Goal: Task Accomplishment & Management: Manage account settings

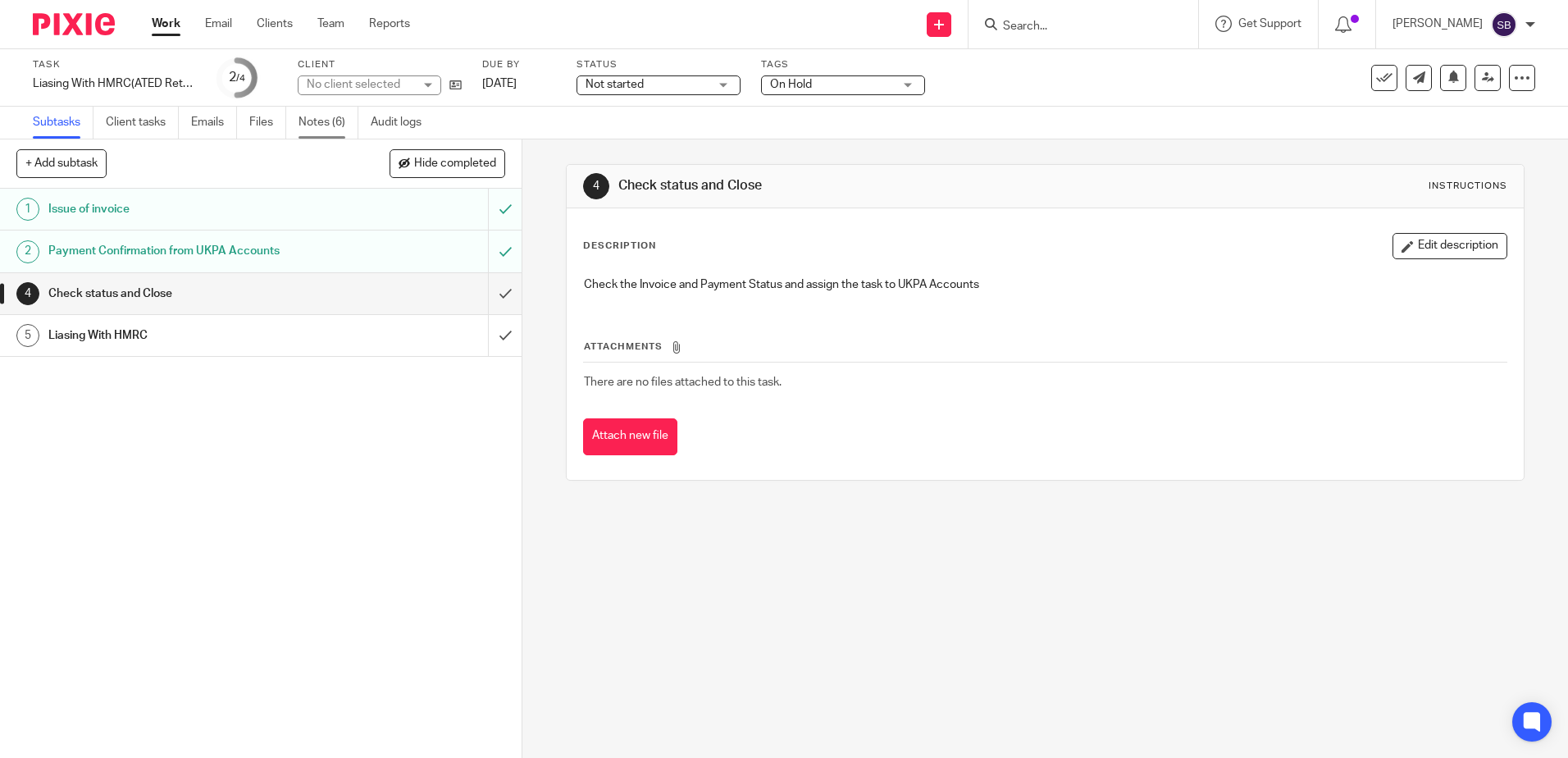
click at [338, 122] on link "Notes (6)" at bounding box center [328, 122] width 60 height 32
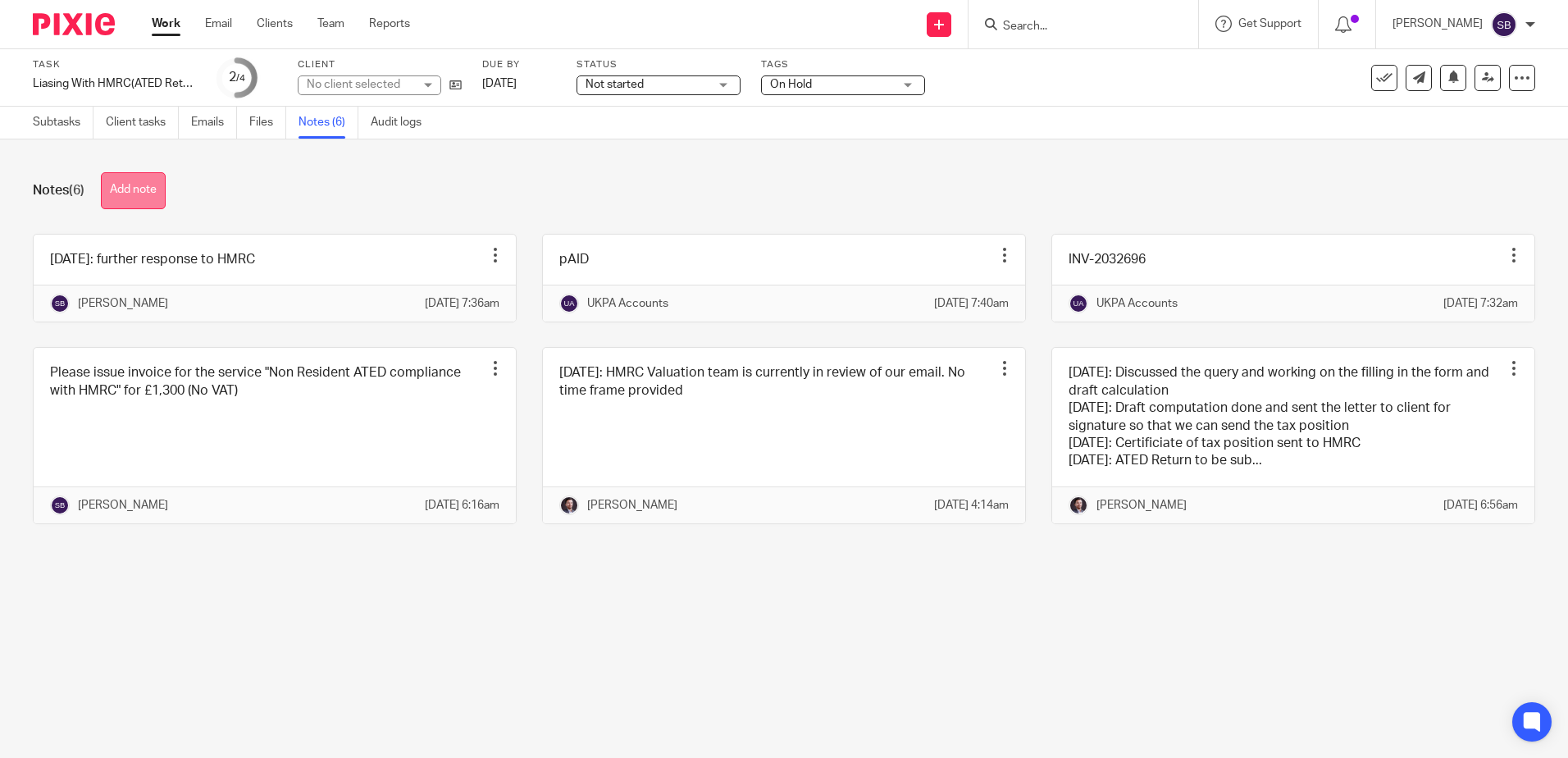
click at [129, 203] on button "Add note" at bounding box center [133, 190] width 64 height 37
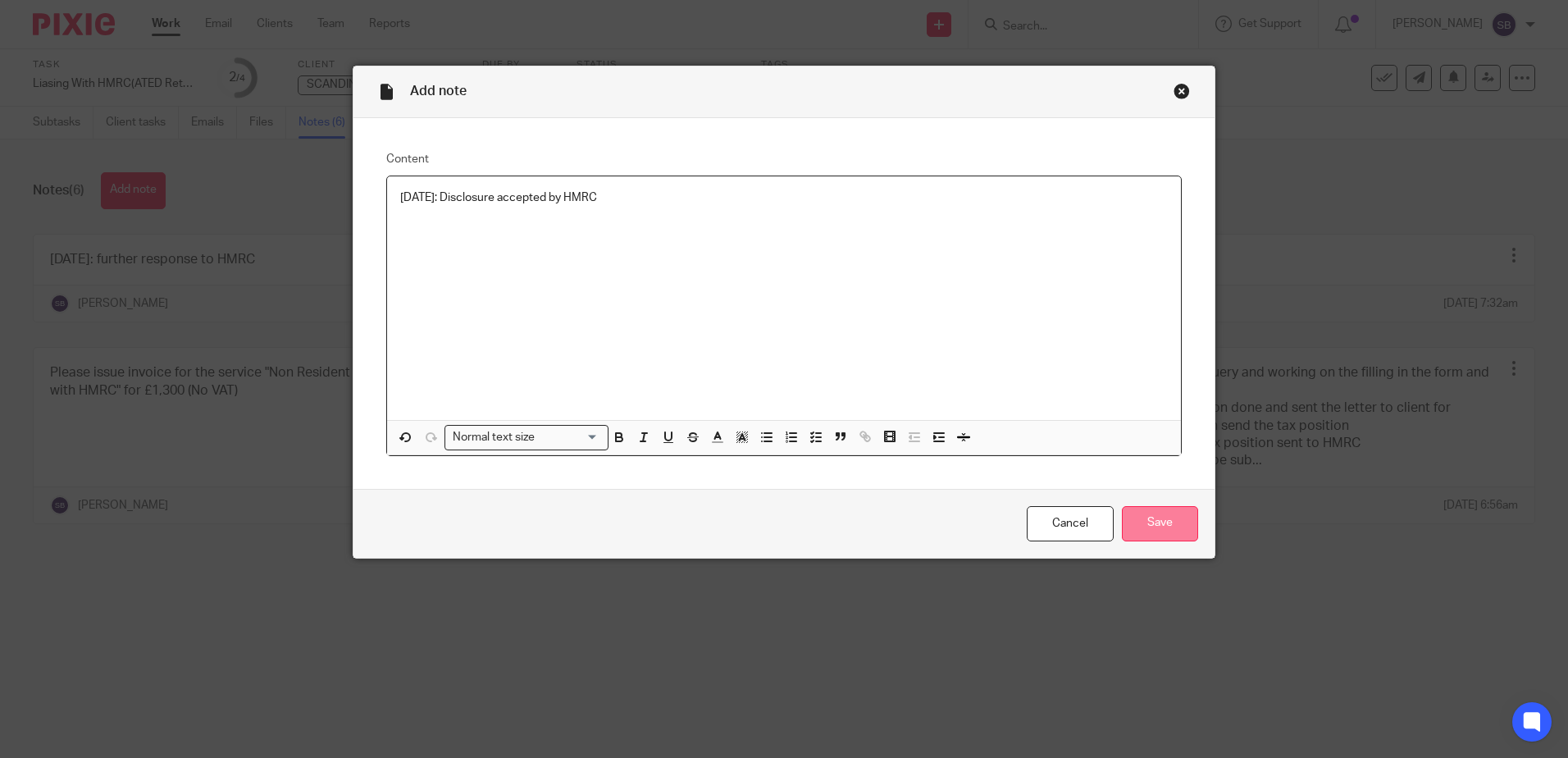
click at [1125, 512] on input "Save" at bounding box center [1160, 523] width 76 height 36
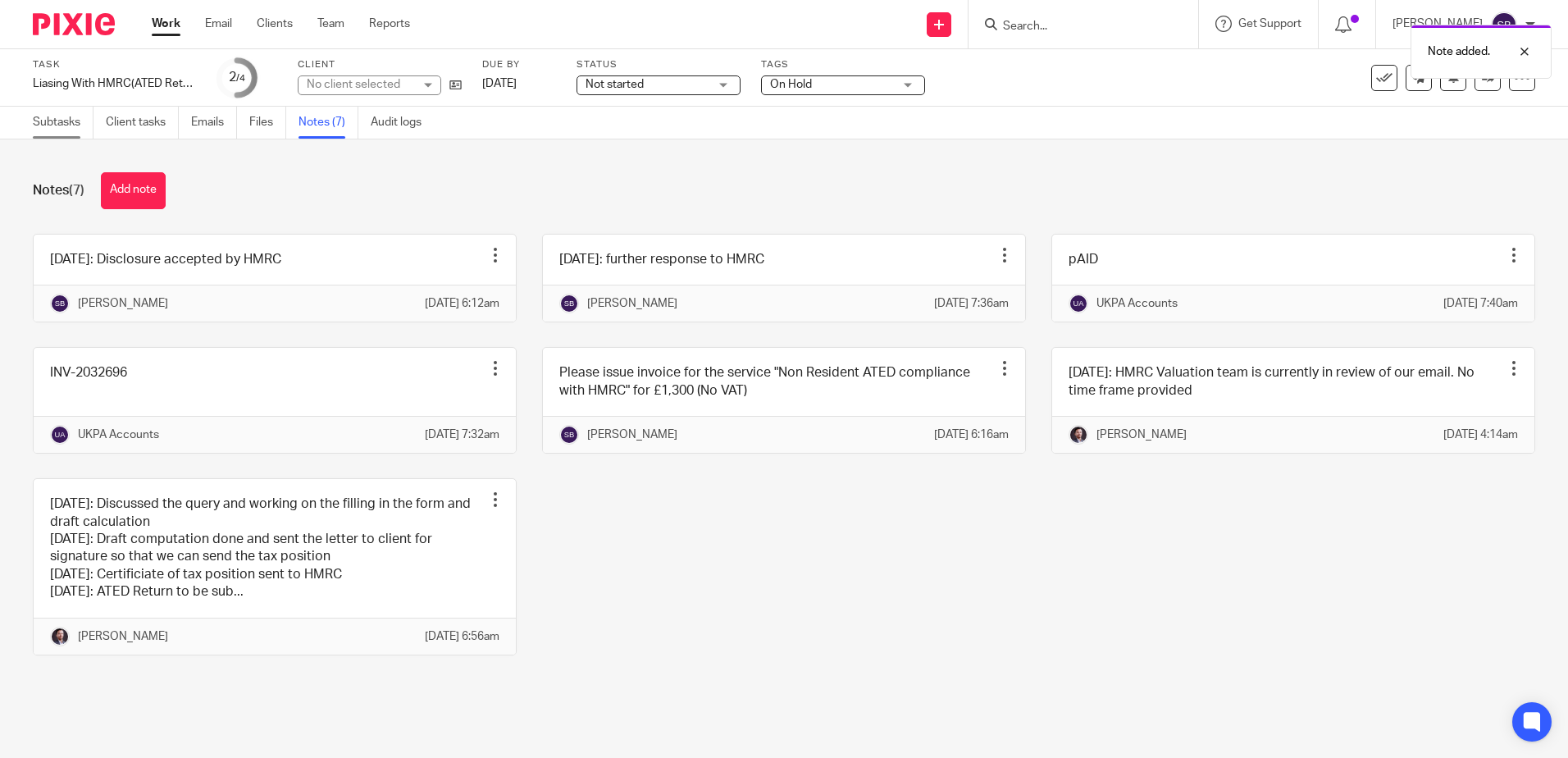
click at [47, 117] on link "Subtasks" at bounding box center [63, 122] width 60 height 32
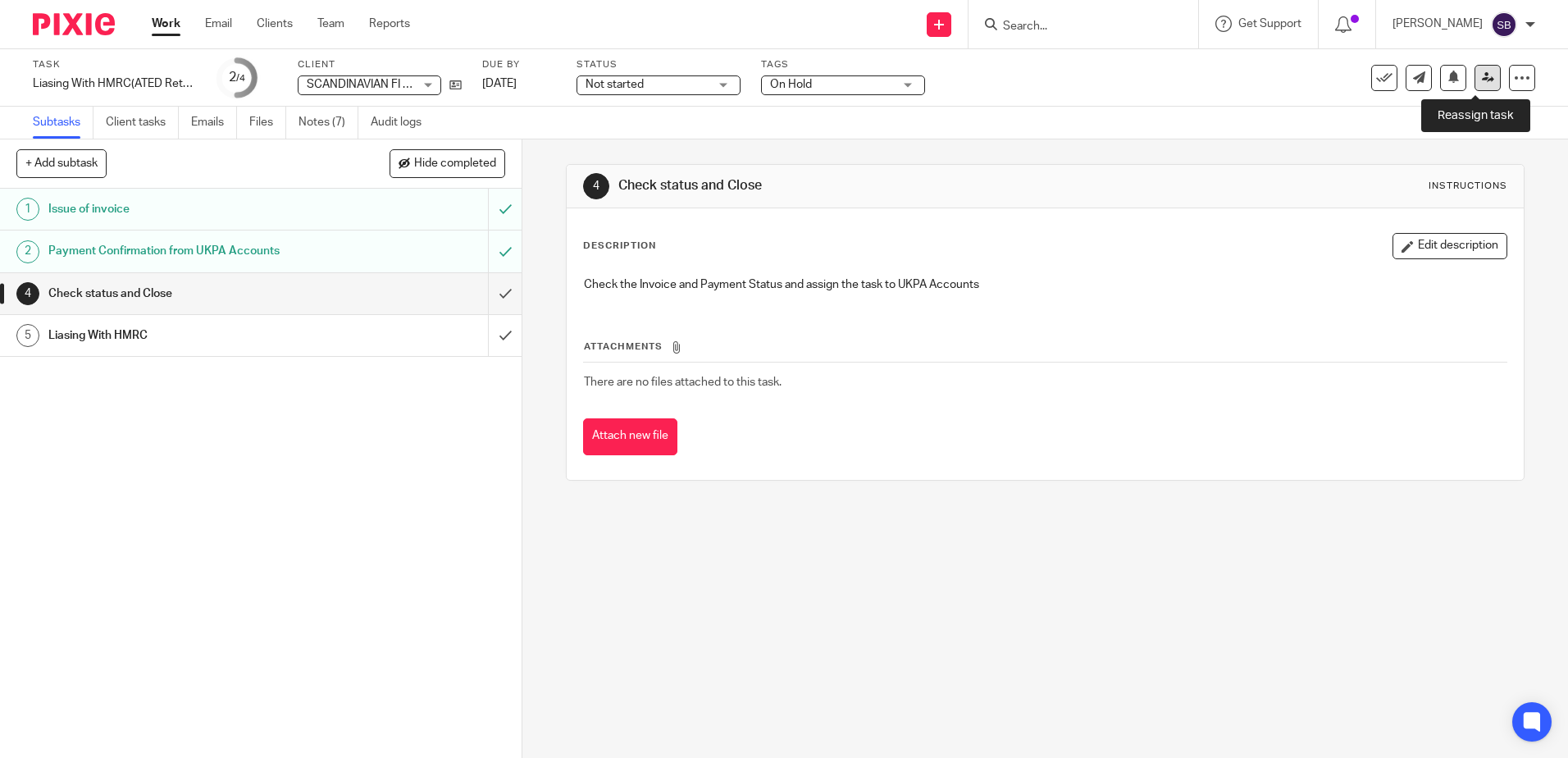
click at [1474, 67] on link at bounding box center [1487, 78] width 26 height 26
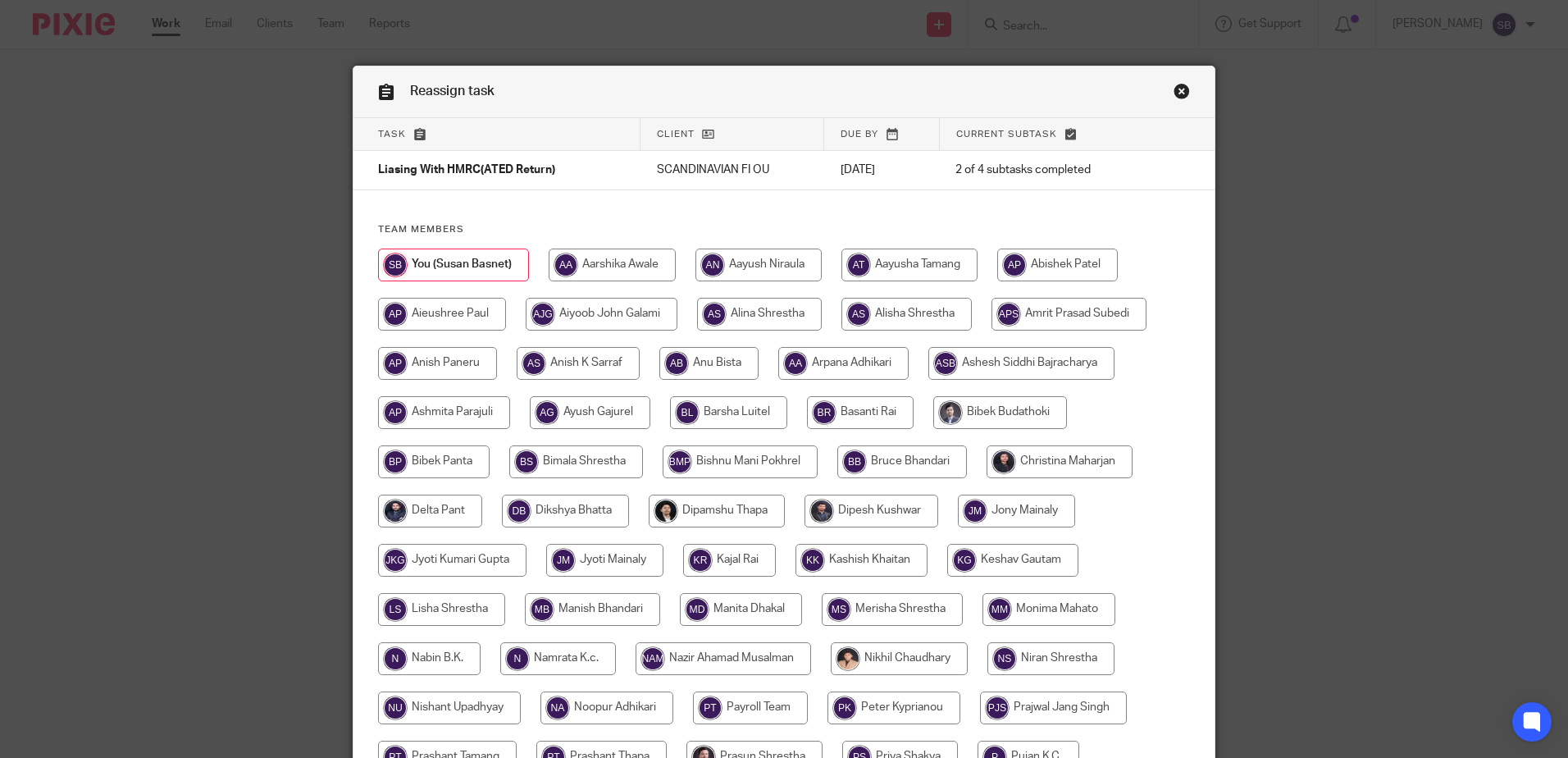
scroll to position [512, 0]
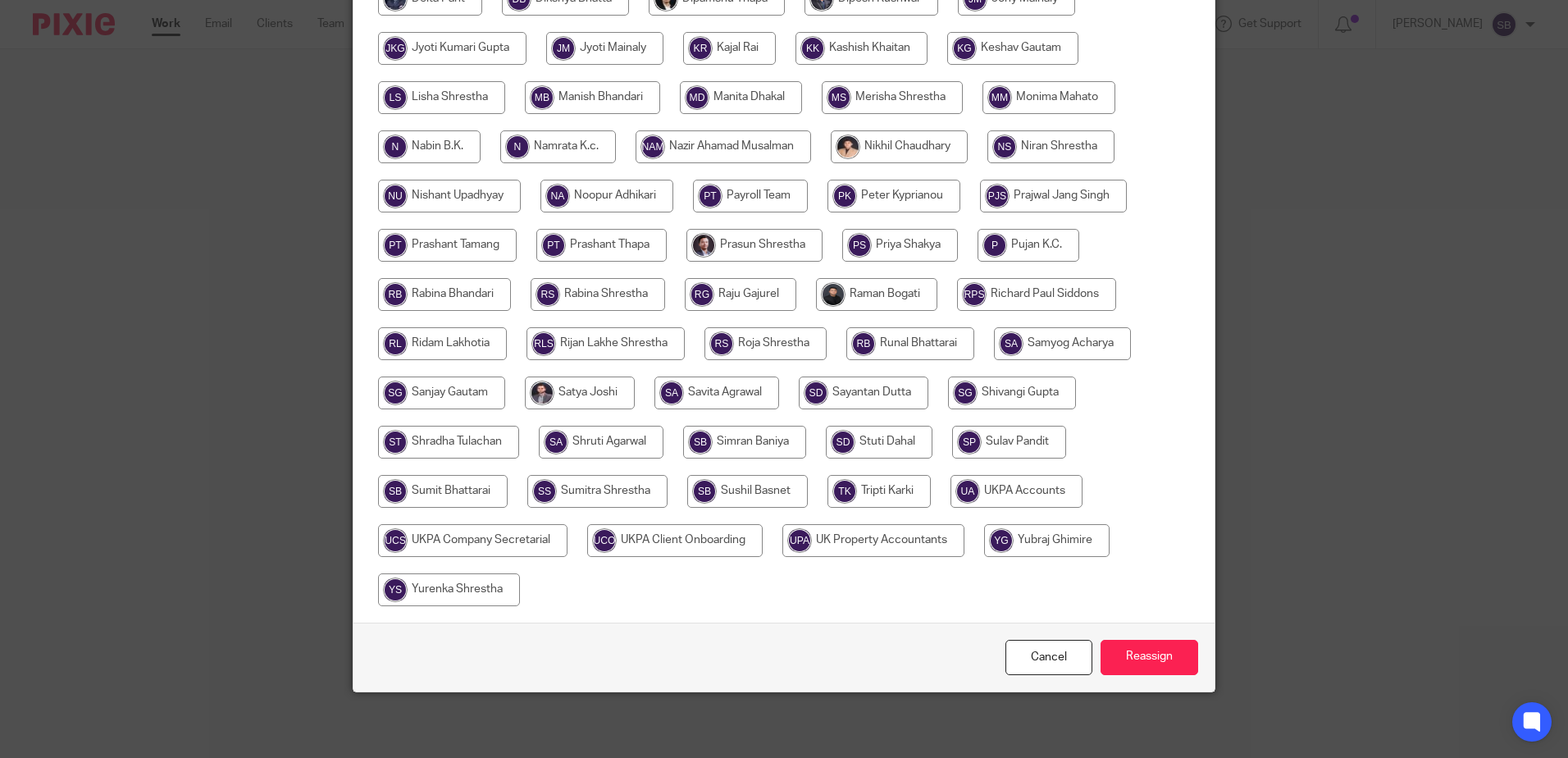
drag, startPoint x: 964, startPoint y: 500, endPoint x: 979, endPoint y: 497, distance: 15.3
click at [965, 500] on input "radio" at bounding box center [1017, 491] width 132 height 33
radio input "true"
click at [1132, 648] on input "Reassign" at bounding box center [1149, 657] width 98 height 36
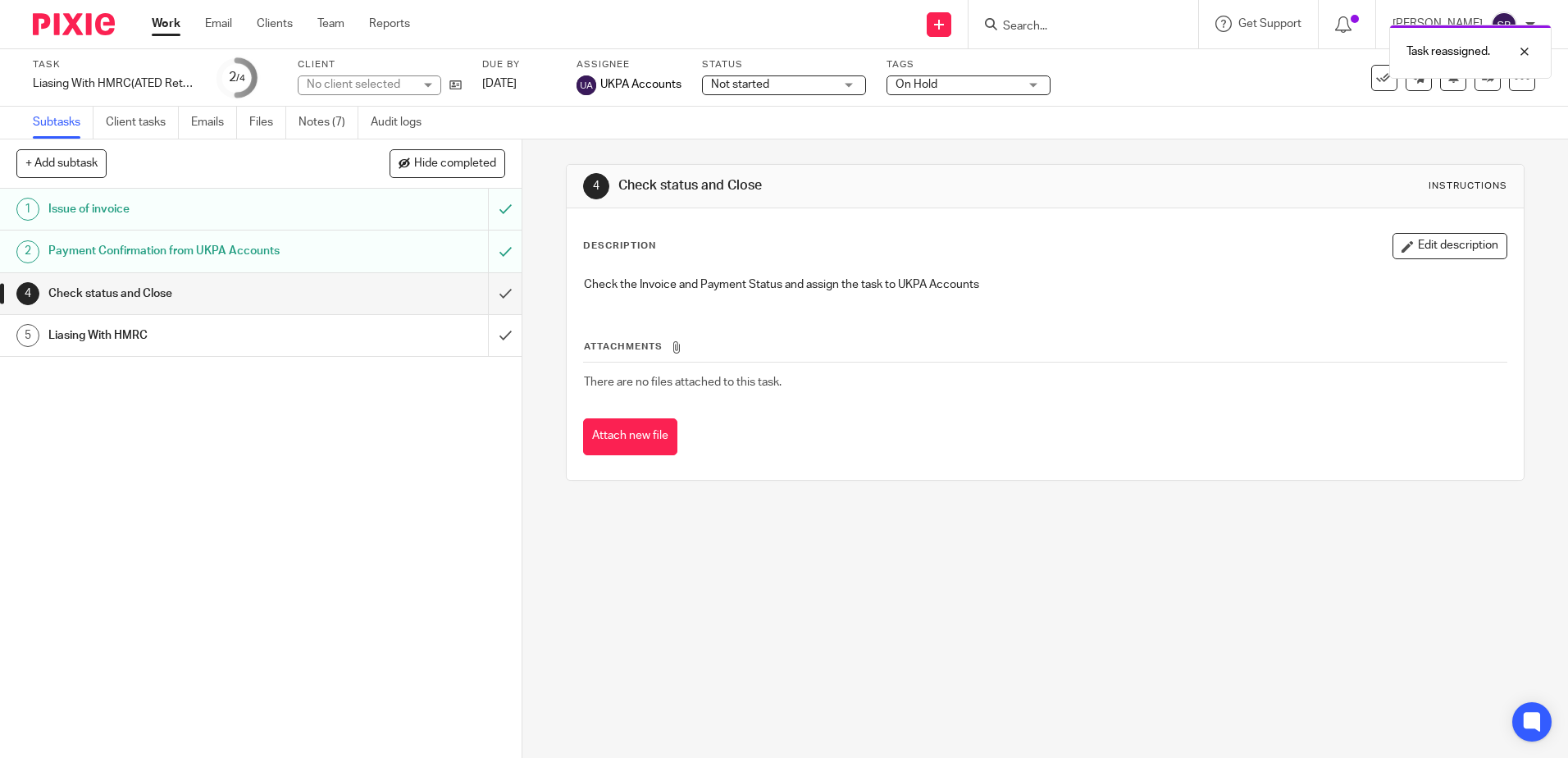
click at [71, 26] on img at bounding box center [74, 24] width 82 height 22
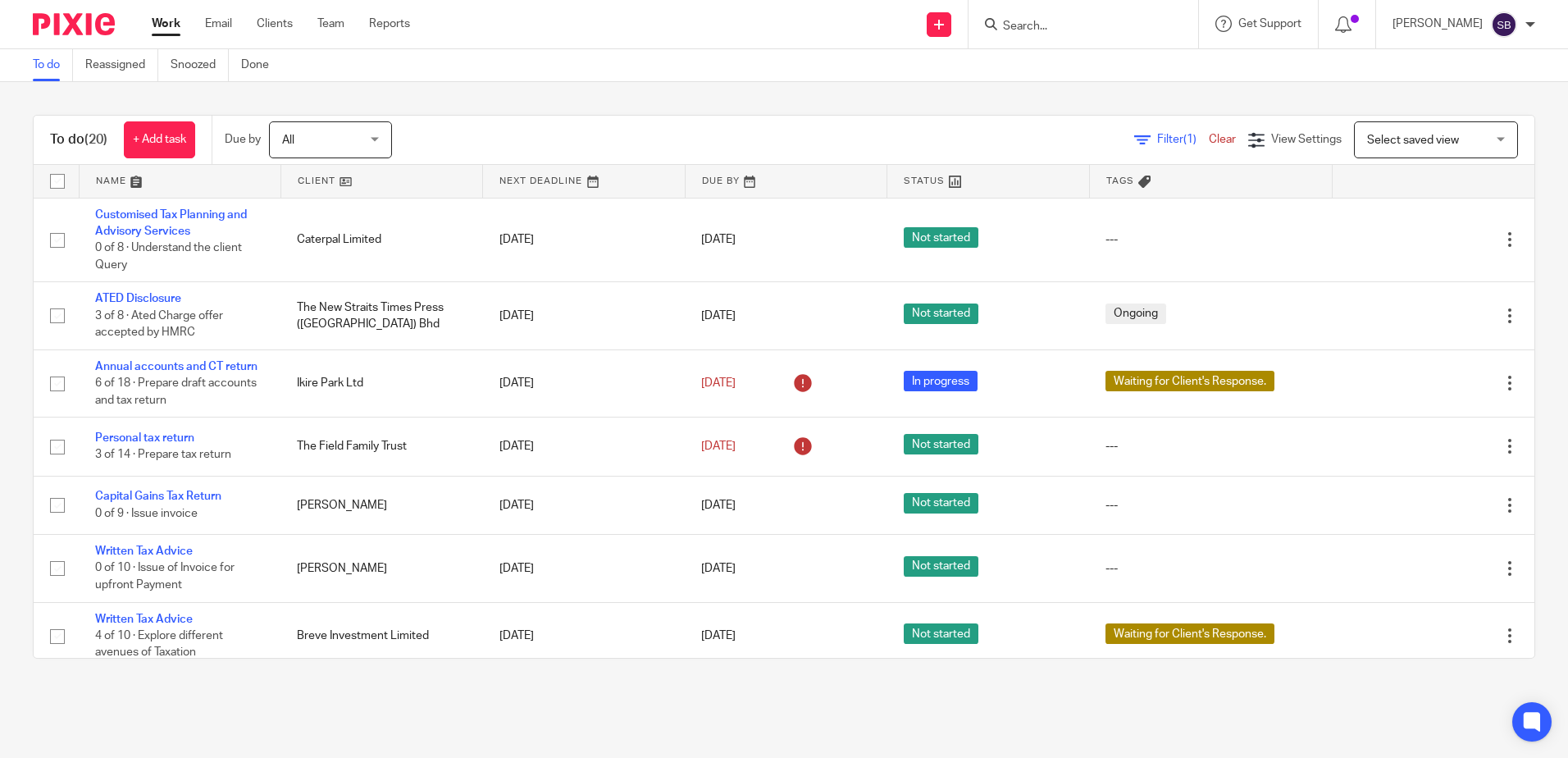
click at [1052, 25] on input "Search" at bounding box center [1075, 27] width 148 height 15
type input "c"
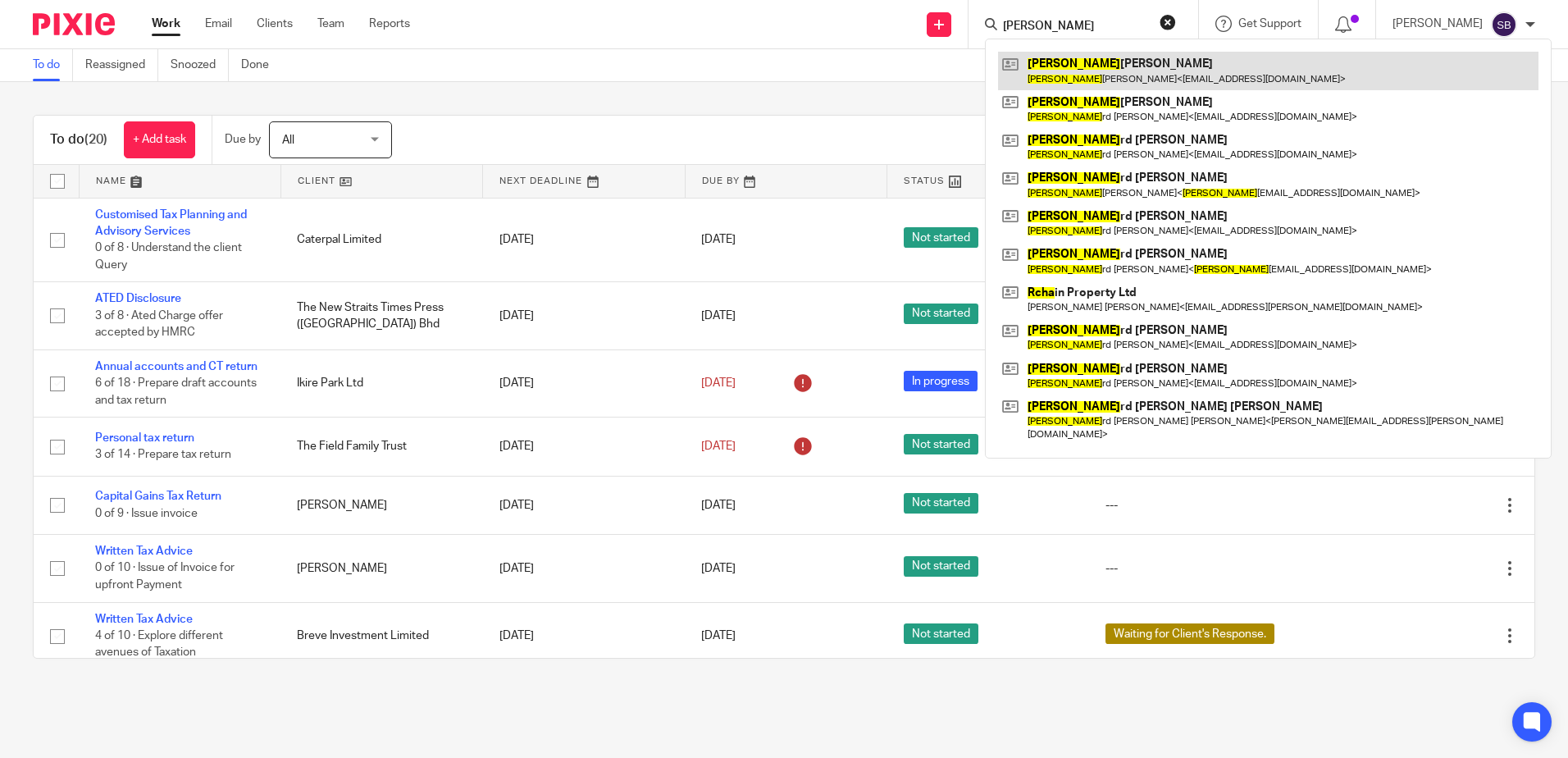
type input "rucha"
click at [1095, 55] on link at bounding box center [1268, 70] width 541 height 38
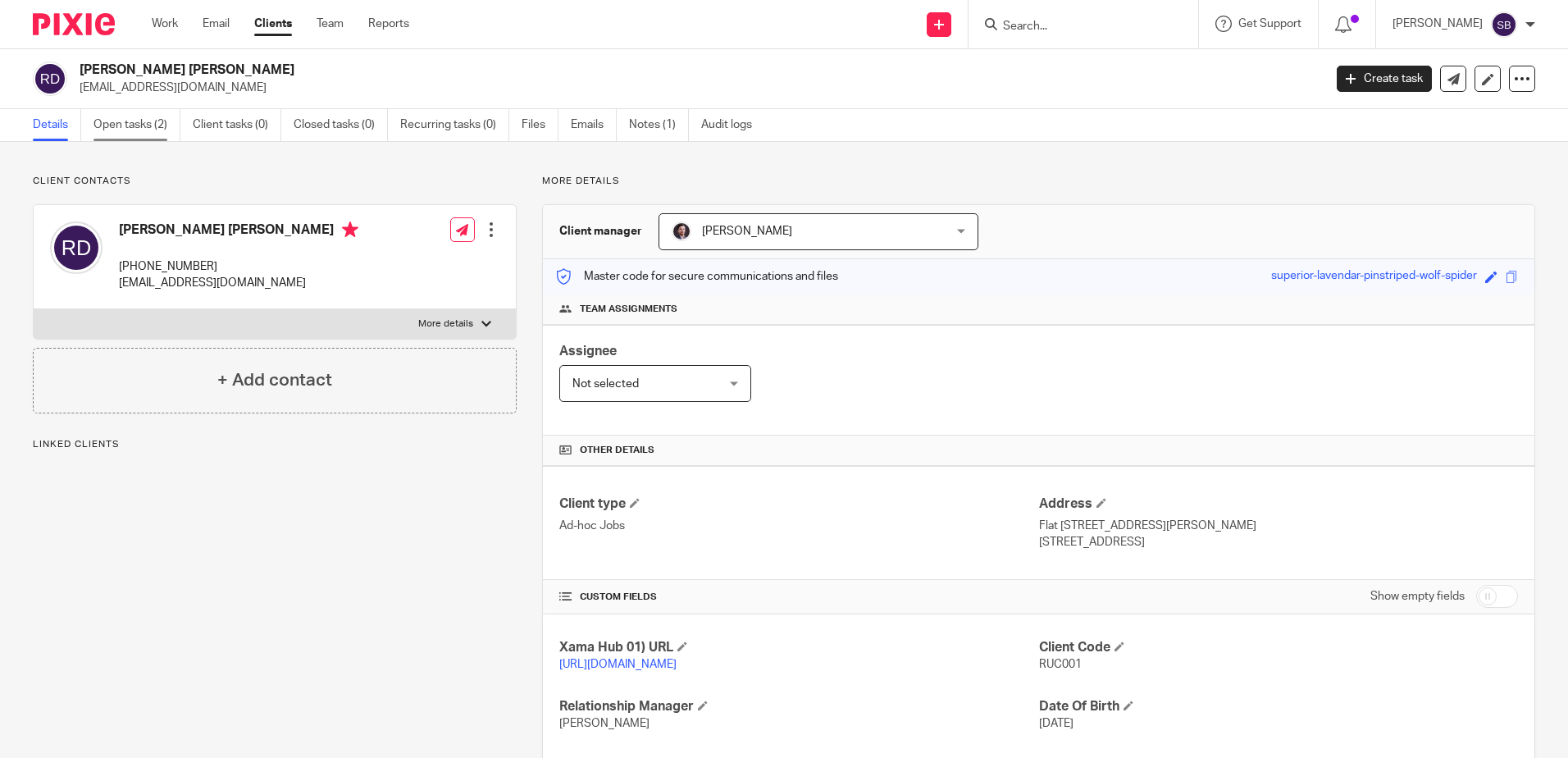
click at [139, 128] on link "Open tasks (2)" at bounding box center [136, 125] width 87 height 32
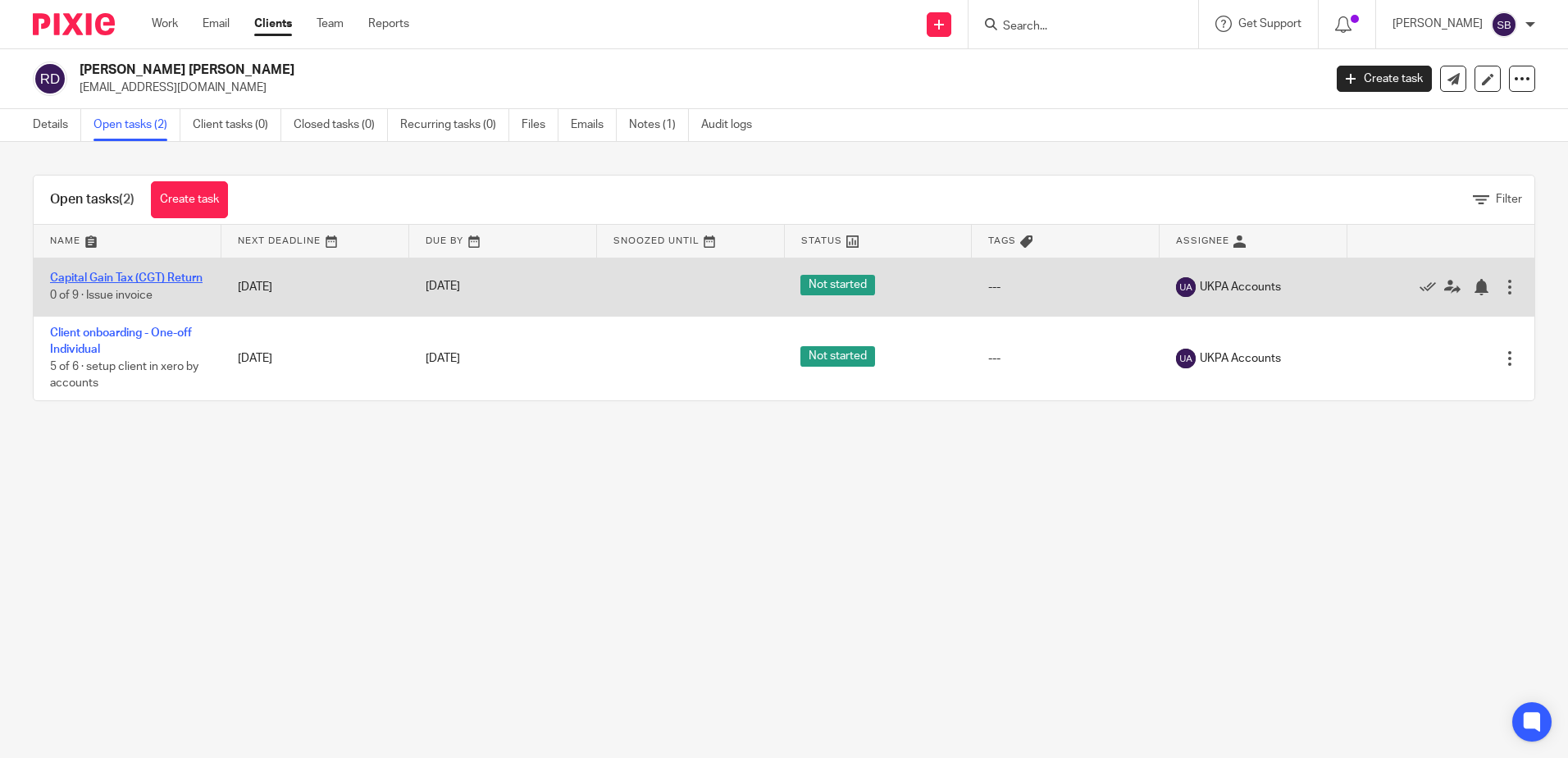
click at [103, 272] on link "Capital Gain Tax (CGT) Return" at bounding box center [126, 278] width 152 height 12
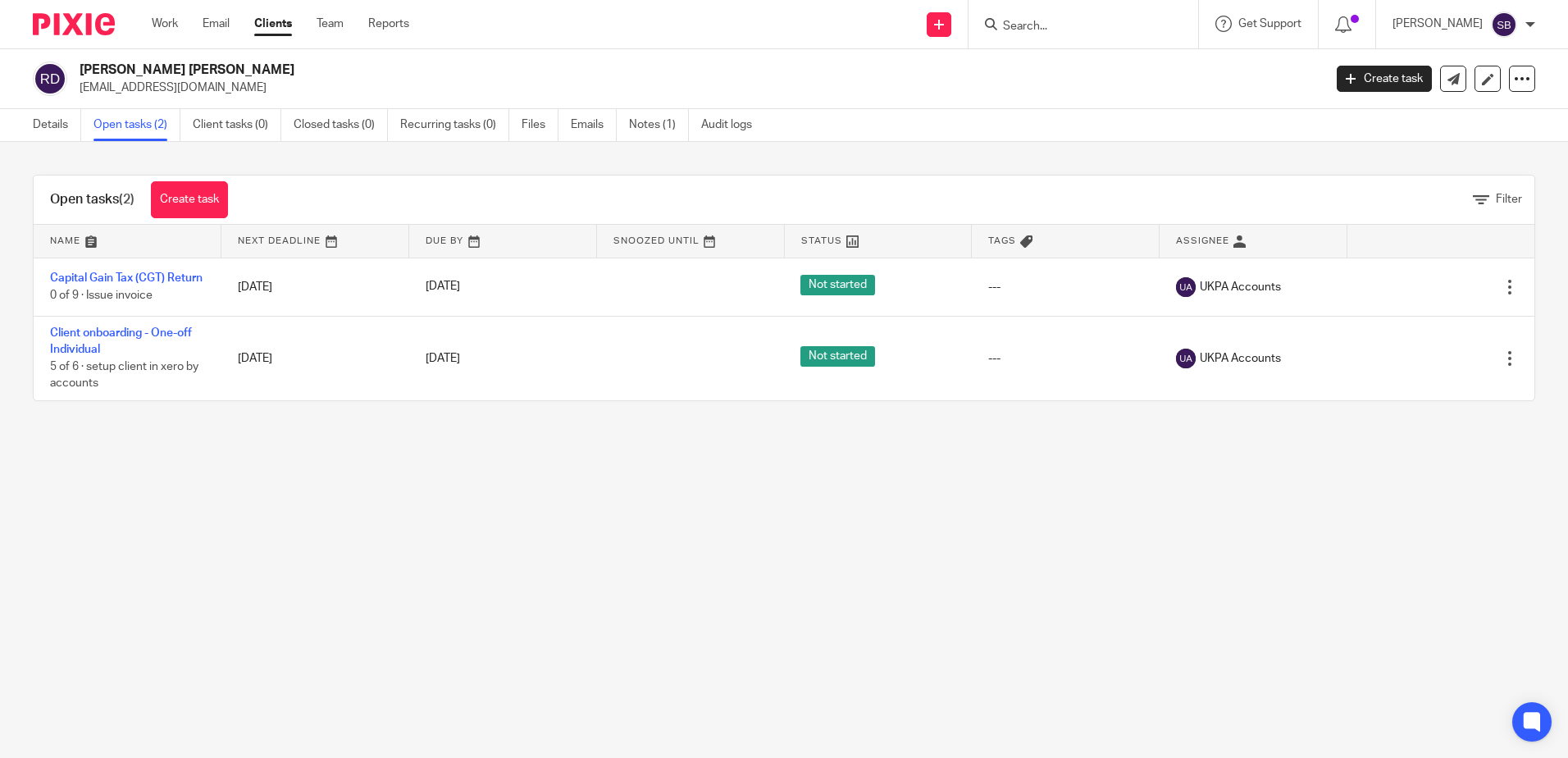
drag, startPoint x: 222, startPoint y: 83, endPoint x: 79, endPoint y: 88, distance: 143.1
click at [79, 88] on p "[EMAIL_ADDRESS][DOMAIN_NAME]" at bounding box center [695, 88] width 1232 height 17
copy p "[EMAIL_ADDRESS][DOMAIN_NAME]"
drag, startPoint x: 463, startPoint y: 540, endPoint x: 440, endPoint y: 503, distance: 43.6
click at [462, 539] on main "[PERSON_NAME] [PERSON_NAME] [EMAIL_ADDRESS][DOMAIN_NAME] Create task Update fro…" at bounding box center [784, 379] width 1568 height 758
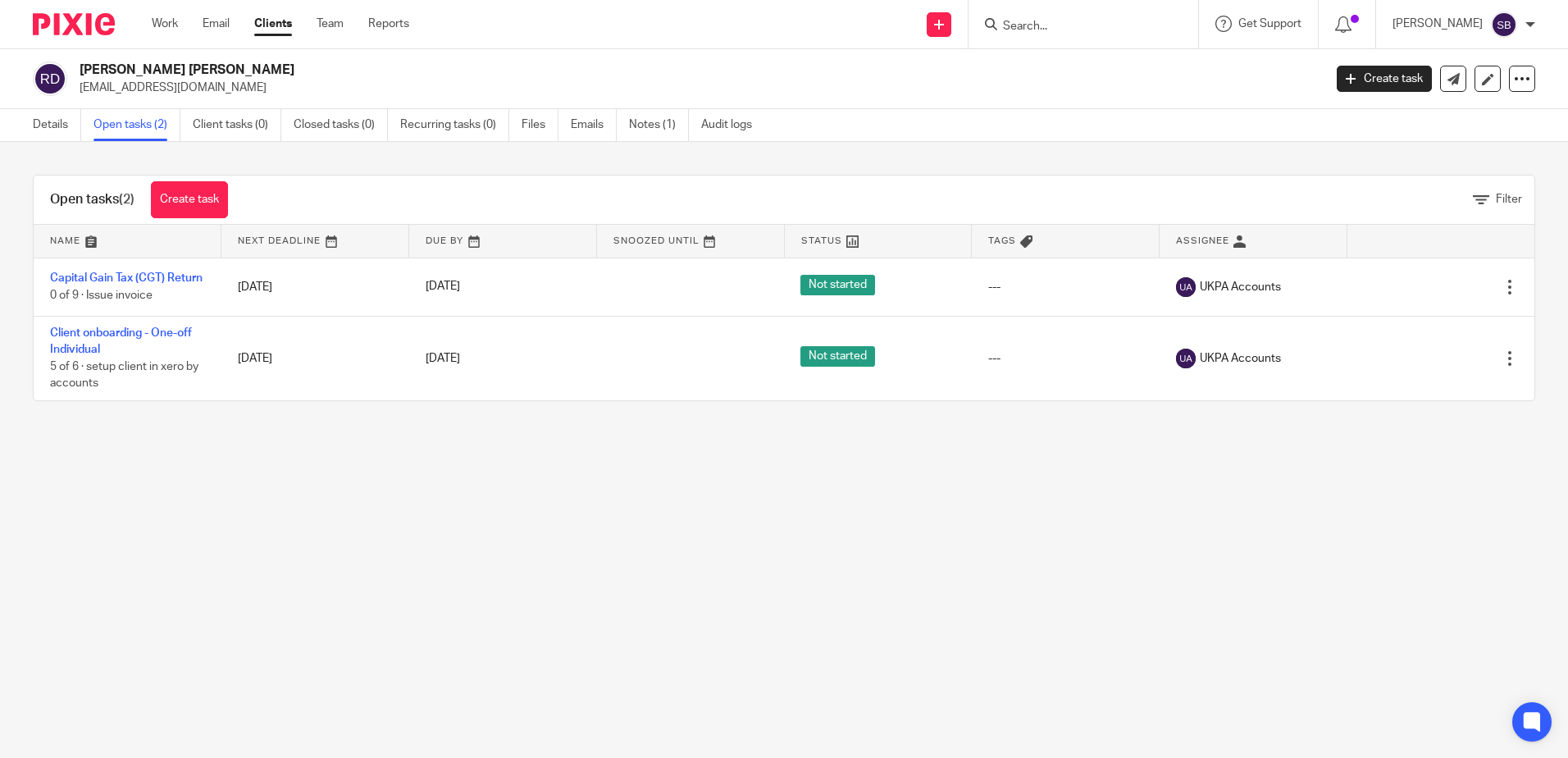
click at [60, 23] on img at bounding box center [74, 24] width 82 height 22
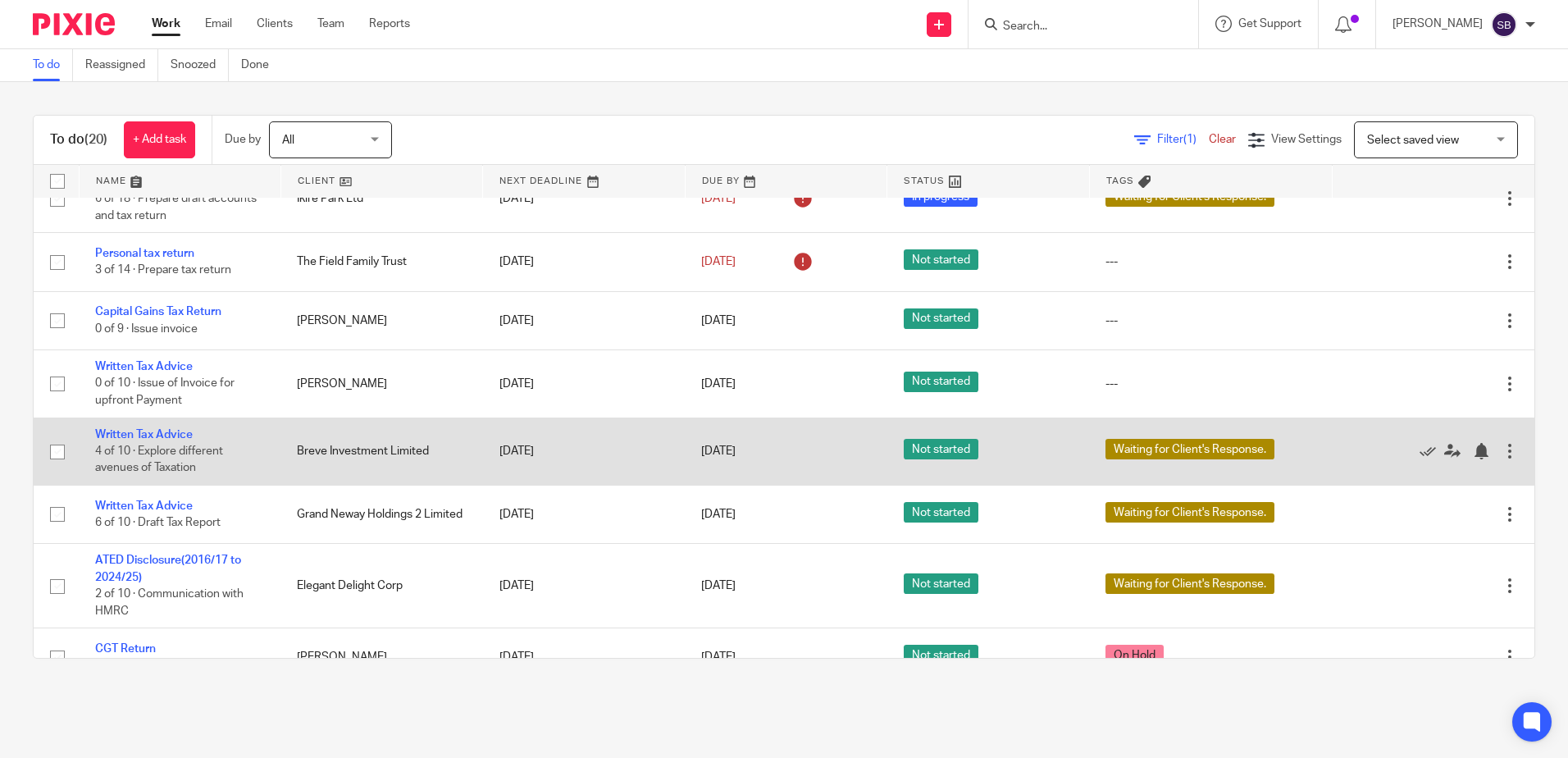
scroll to position [82, 0]
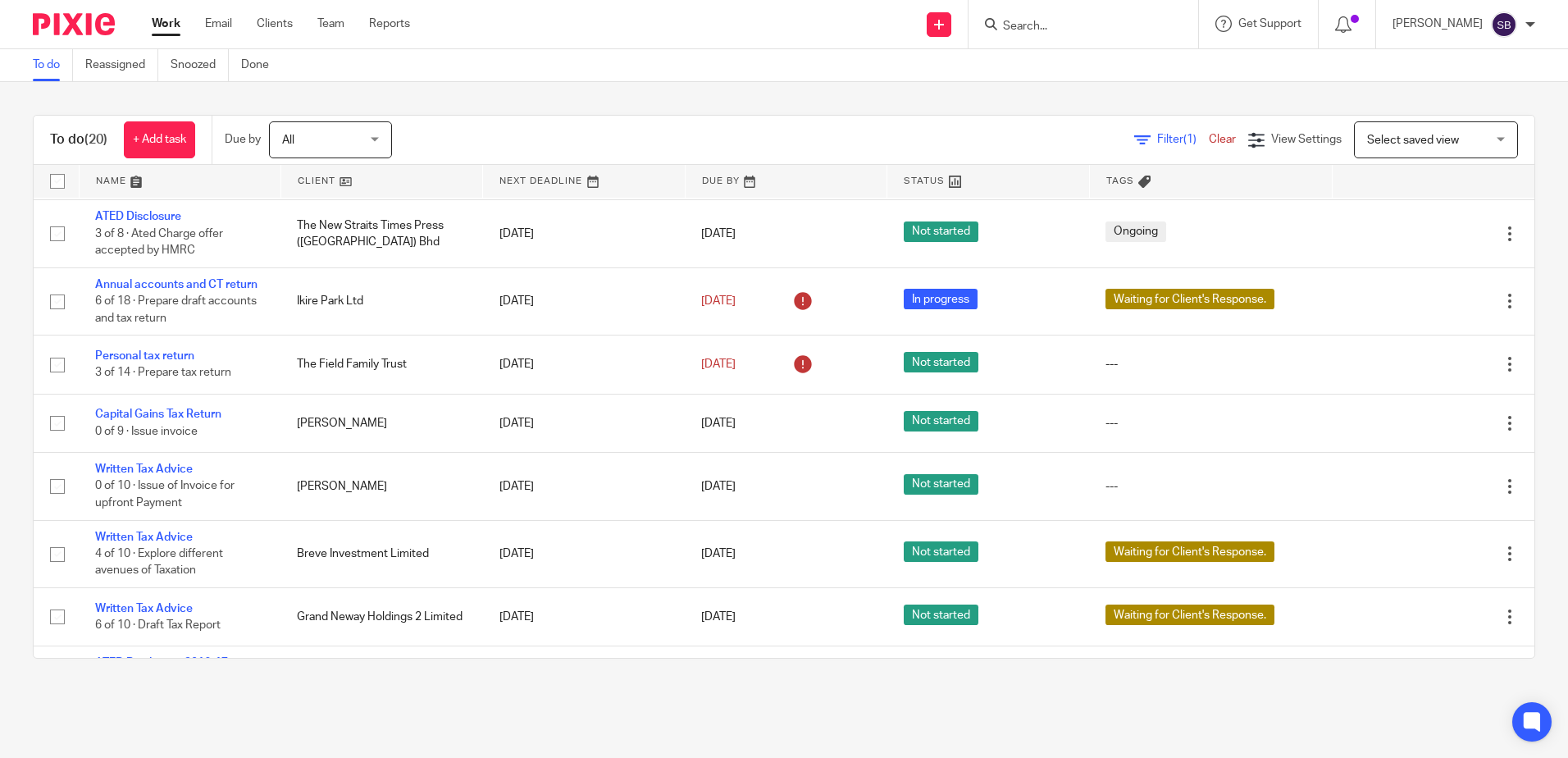
click at [1064, 22] on input "Search" at bounding box center [1075, 27] width 148 height 15
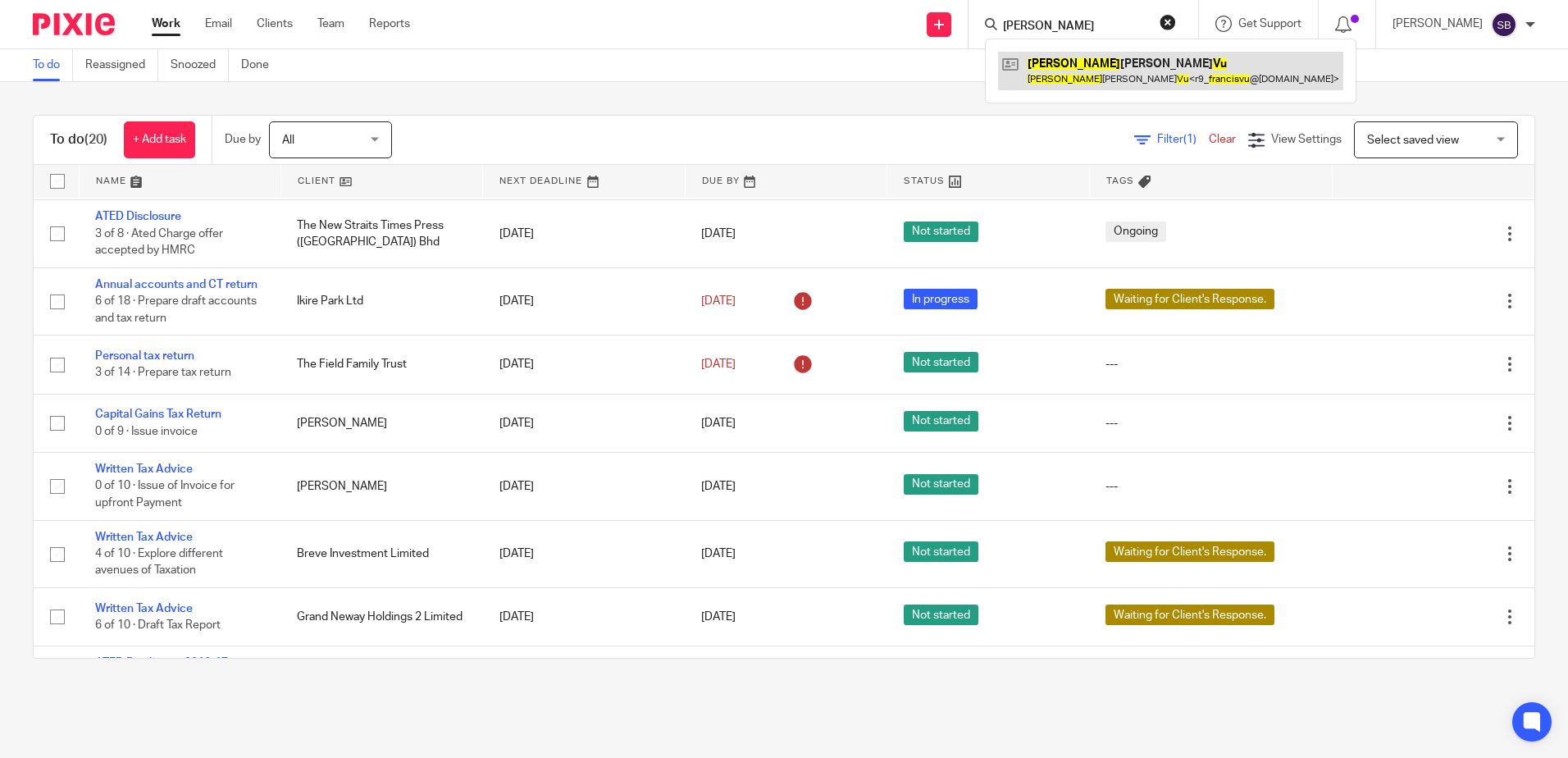
type input "francis vu"
click at [1094, 74] on link at bounding box center [1170, 70] width 346 height 38
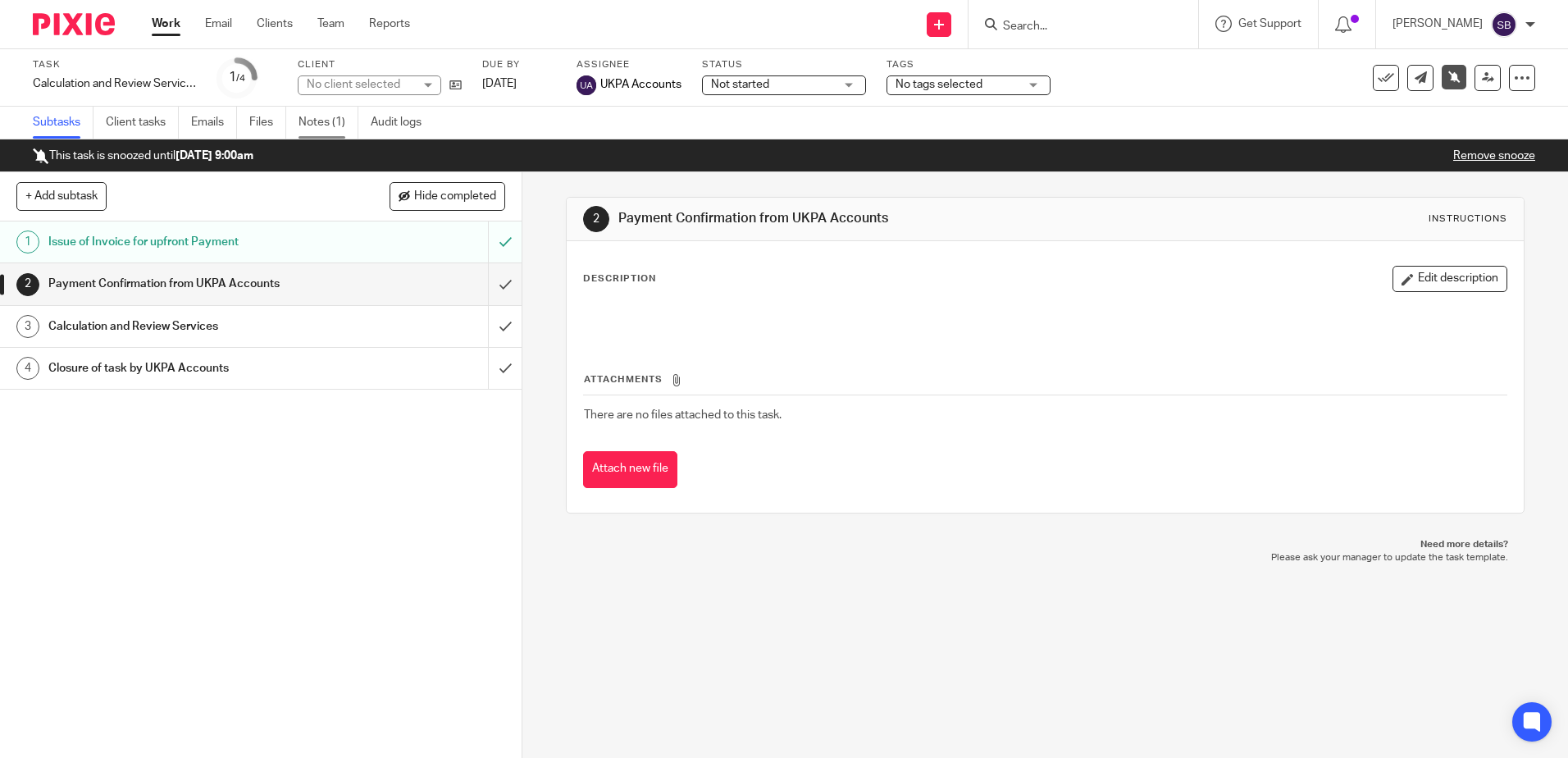
click at [326, 112] on link "Notes (1)" at bounding box center [328, 122] width 60 height 32
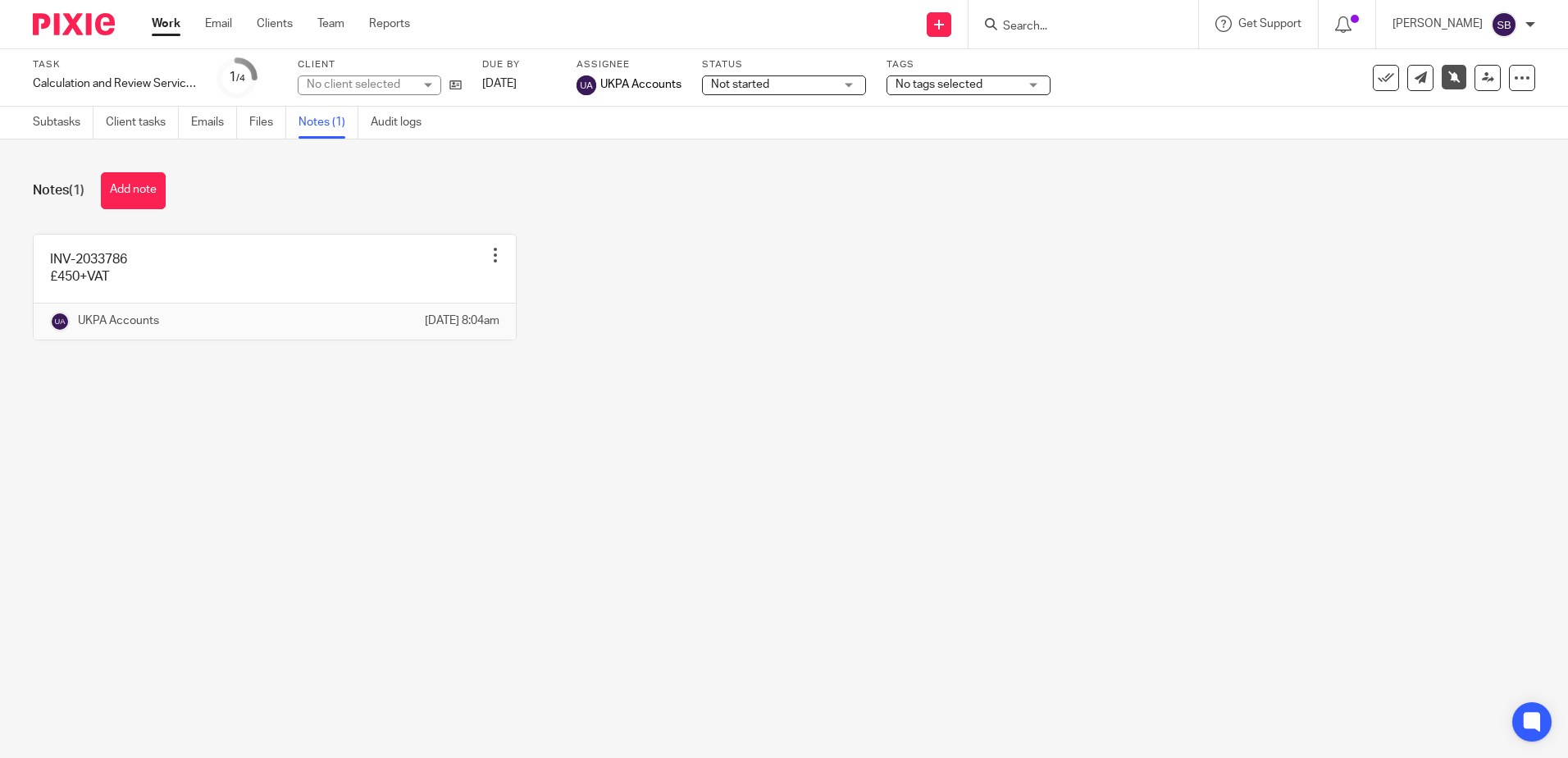
click at [350, 568] on main "Task Calculation and Review Services Save Calculation and Review Services 1 /4 …" at bounding box center [784, 379] width 1568 height 758
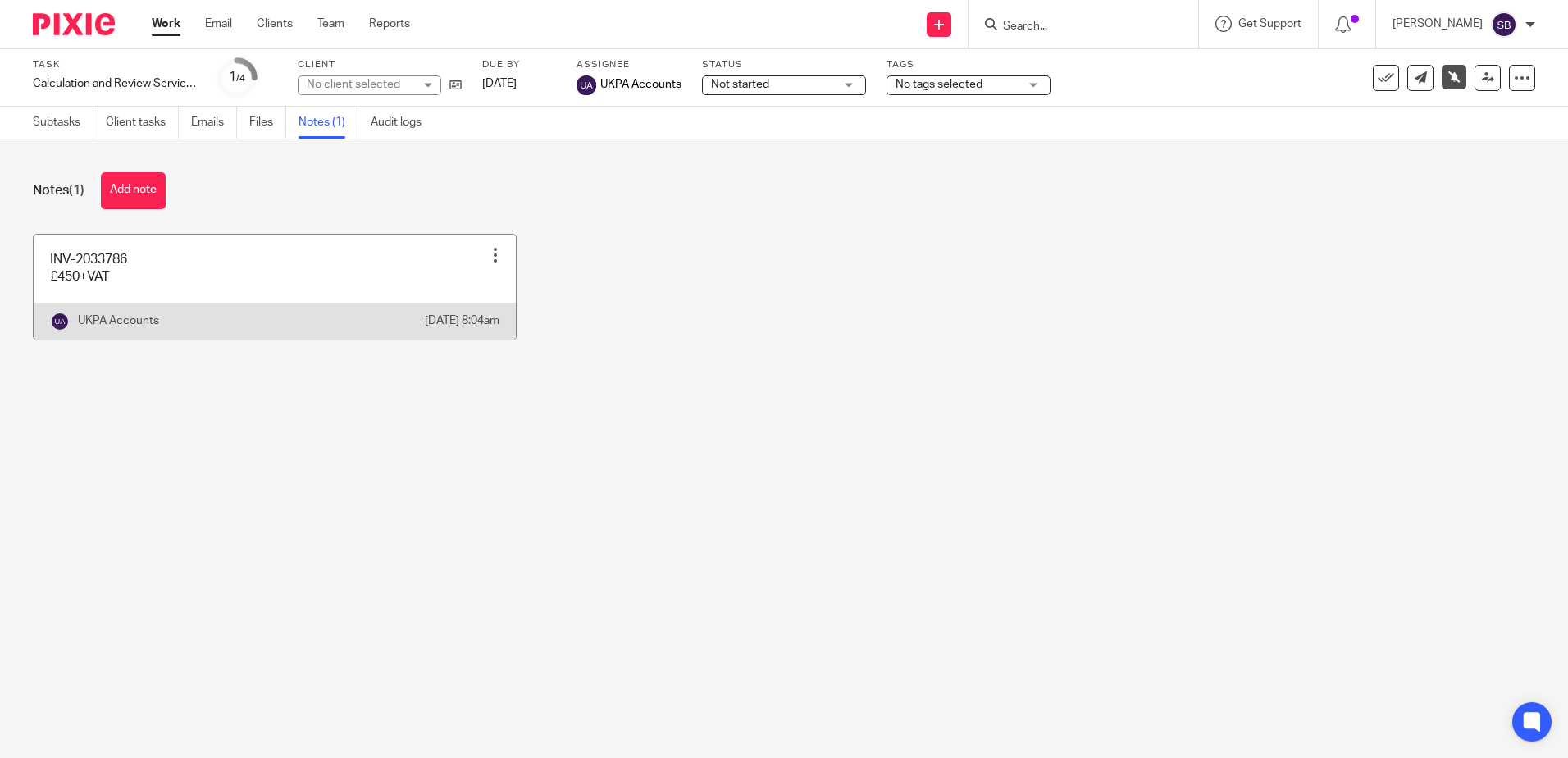
drag, startPoint x: 873, startPoint y: 473, endPoint x: 390, endPoint y: 246, distance: 533.7
click at [867, 469] on main "Task Calculation and Review Services Save Calculation and Review Services 1 /4 …" at bounding box center [784, 379] width 1568 height 758
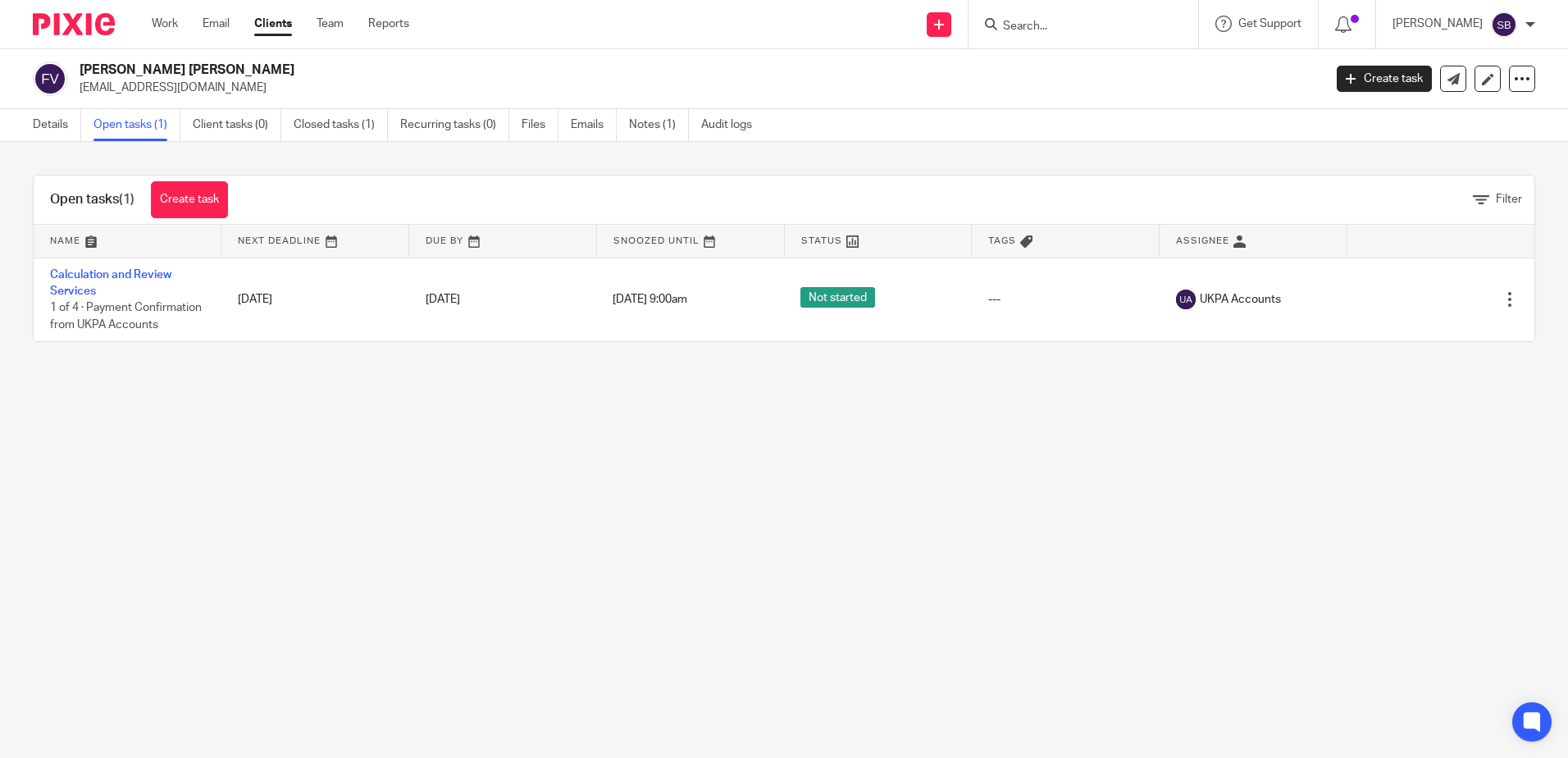
drag, startPoint x: 227, startPoint y: 82, endPoint x: 76, endPoint y: 82, distance: 151.0
click at [76, 82] on div "[PERSON_NAME] [PERSON_NAME] [EMAIL_ADDRESS][DOMAIN_NAME]" at bounding box center [672, 79] width 1279 height 35
copy p "[EMAIL_ADDRESS][DOMAIN_NAME]"
click at [583, 479] on main "[PERSON_NAME] [PERSON_NAME] [EMAIL_ADDRESS][DOMAIN_NAME] Create task Update fro…" at bounding box center [784, 379] width 1568 height 758
